Goal: Check status: Check status

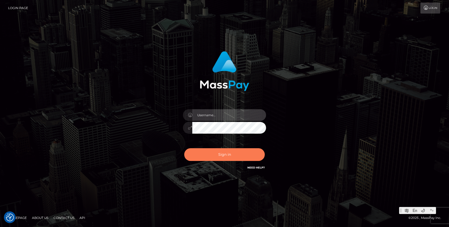
type input "Jonhill.[PERSON_NAME]"
click at [233, 158] on button "Sign in" at bounding box center [224, 154] width 81 height 13
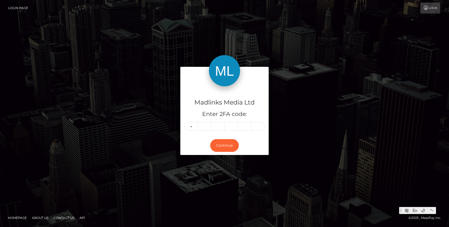
type input "9"
type input "8"
type input "6"
type input "9"
type input "8"
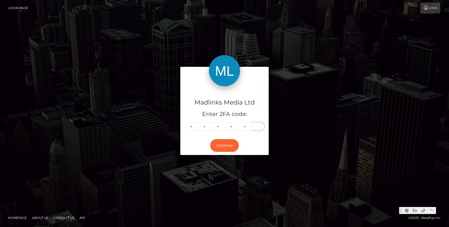
type input "9"
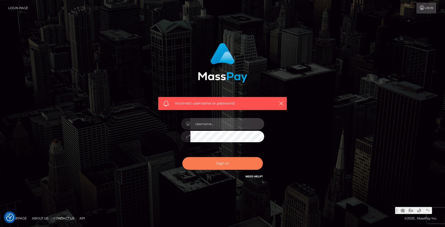
type input "Jonhill.[PERSON_NAME]"
click at [221, 163] on button "Sign in" at bounding box center [223, 163] width 81 height 13
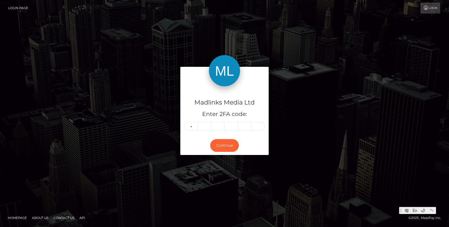
type input "9"
type input "2"
type input "1"
type input "7"
type input "5"
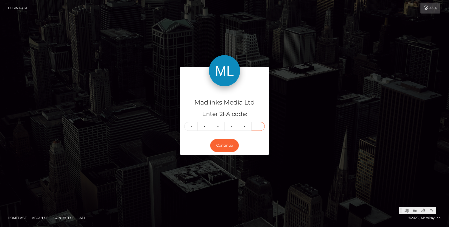
type input "4"
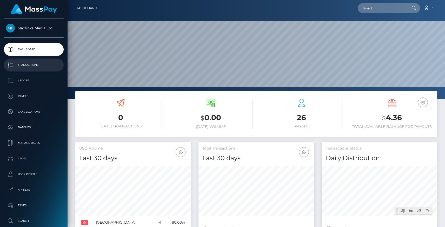
click at [34, 67] on p "Transactions" at bounding box center [34, 65] width 56 height 8
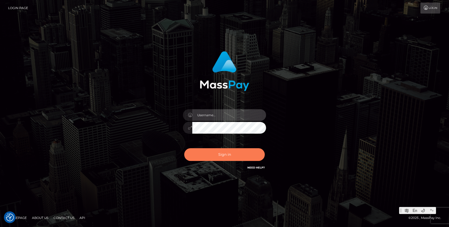
type input "Jonhill.[PERSON_NAME]"
click at [224, 157] on button "Sign in" at bounding box center [224, 154] width 81 height 13
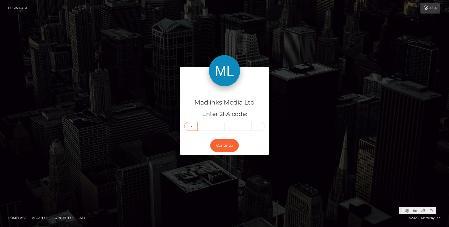
type input "2"
type input "3"
type input "8"
type input "0"
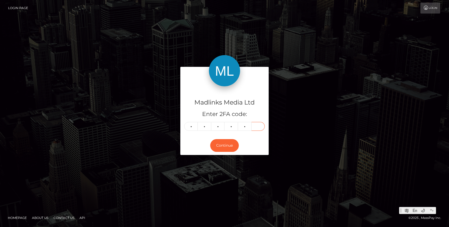
type input "6"
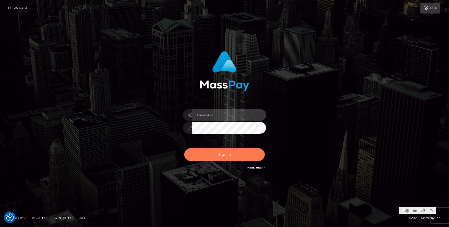
type input "Jonhill.barry"
click at [223, 159] on button "Sign in" at bounding box center [224, 154] width 81 height 13
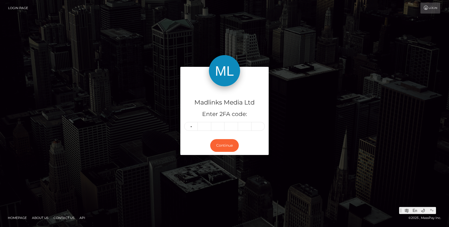
type input "2"
type input "3"
type input "8"
type input "0"
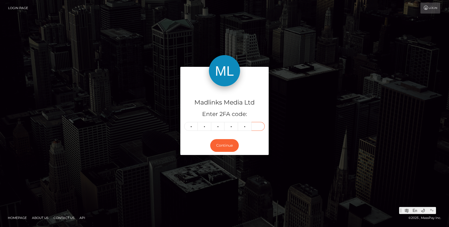
type input "6"
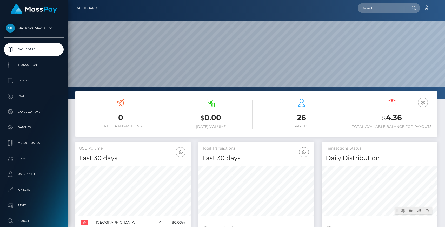
scroll to position [92, 115]
click at [24, 81] on p "Ledger" at bounding box center [34, 81] width 56 height 8
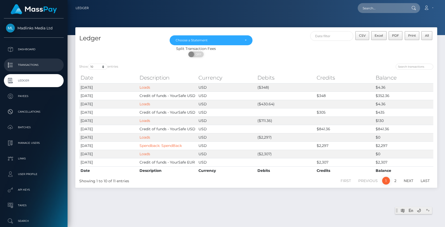
click at [35, 65] on p "Transactions" at bounding box center [34, 65] width 56 height 8
